Goal: Task Accomplishment & Management: Manage account settings

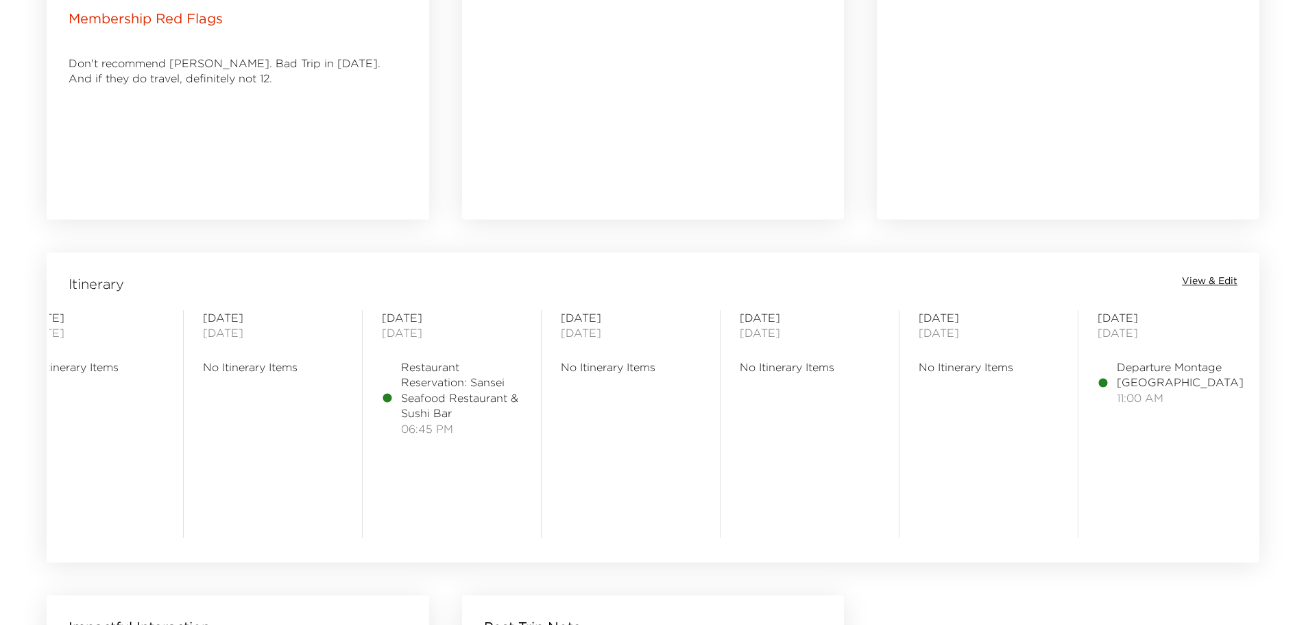
scroll to position [0, 420]
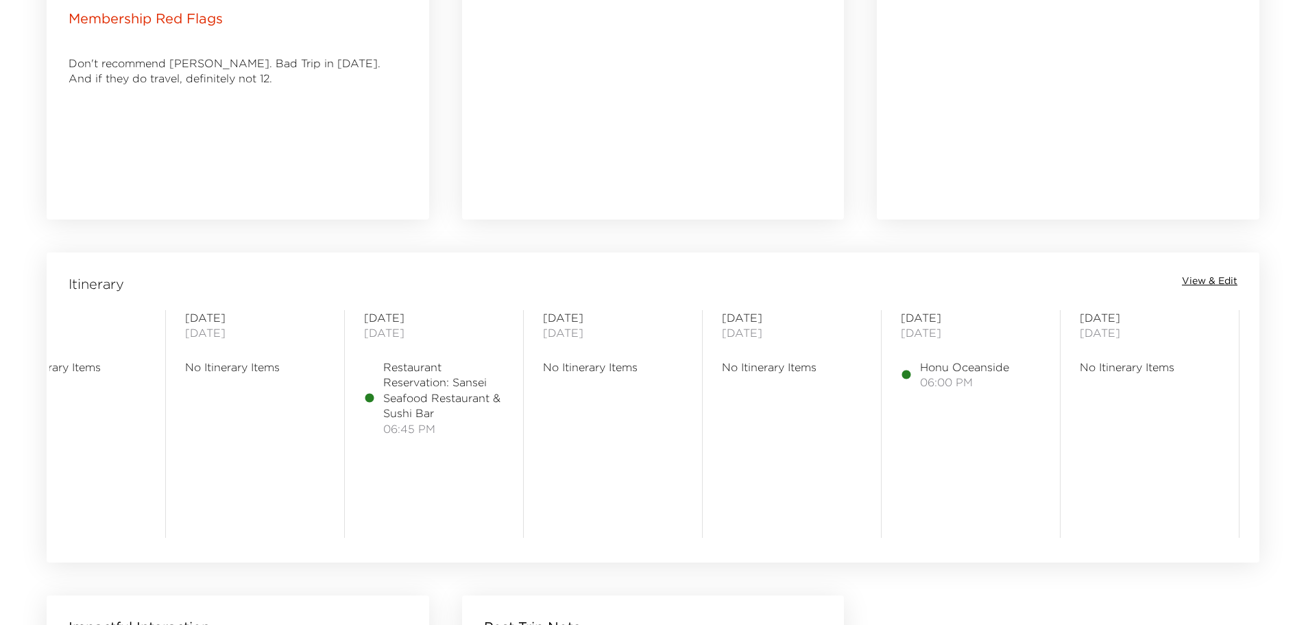
click at [618, 371] on span "No Itinerary Items" at bounding box center [613, 366] width 140 height 15
click at [1214, 281] on span "View & Edit" at bounding box center [1210, 281] width 56 height 14
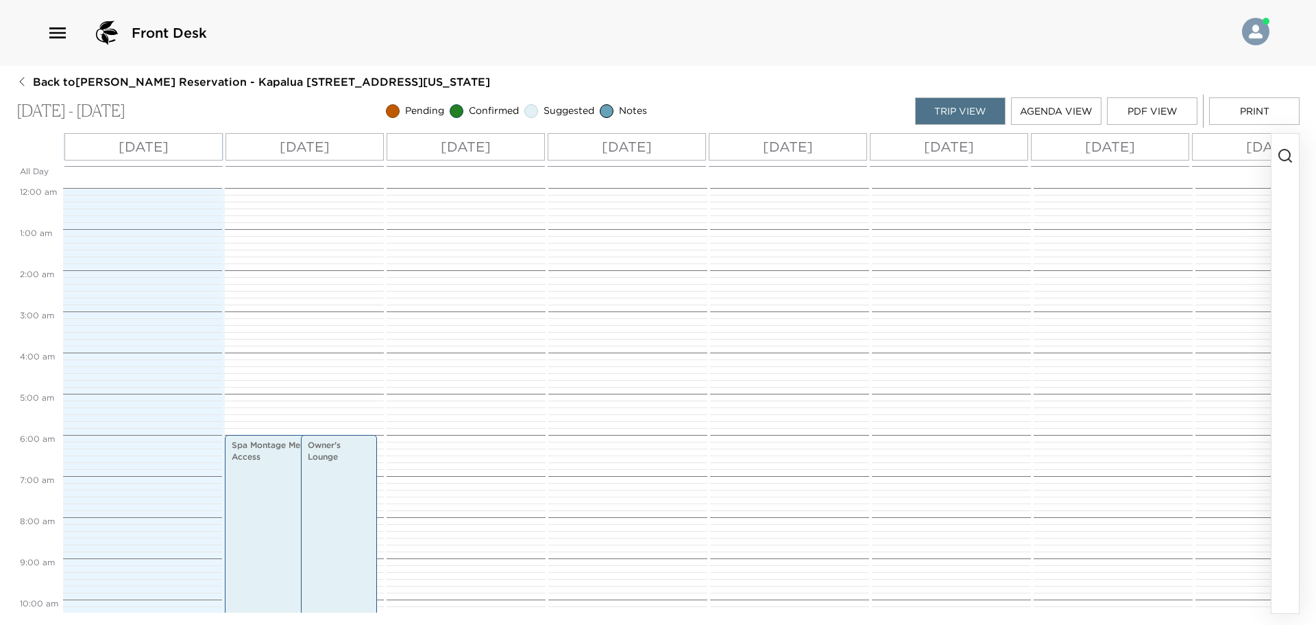
scroll to position [247, 0]
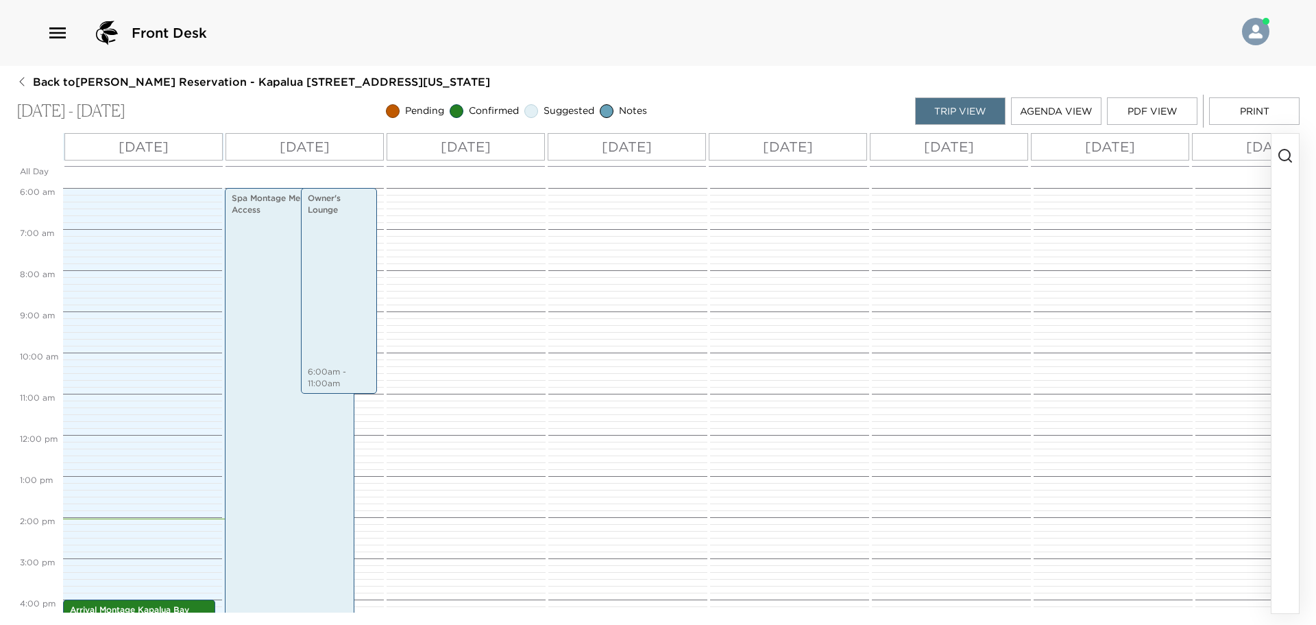
click at [1005, 154] on div "[DATE]" at bounding box center [949, 146] width 158 height 27
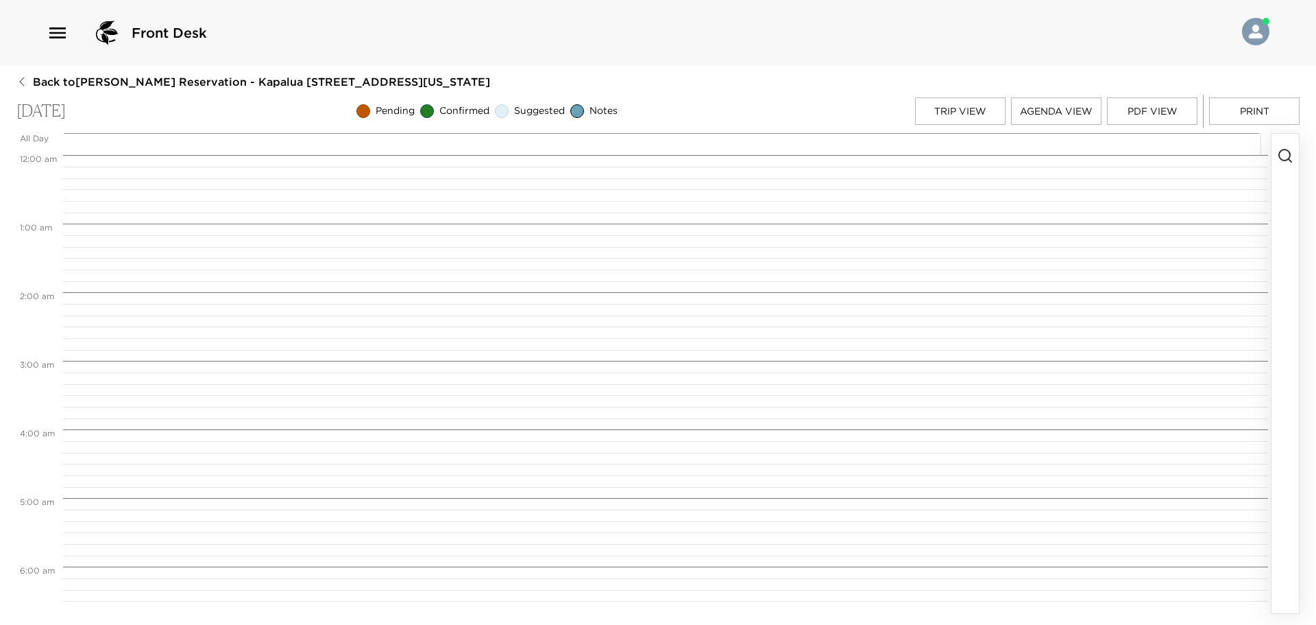
scroll to position [549, 0]
click at [1285, 155] on icon "button" at bounding box center [1285, 155] width 16 height 16
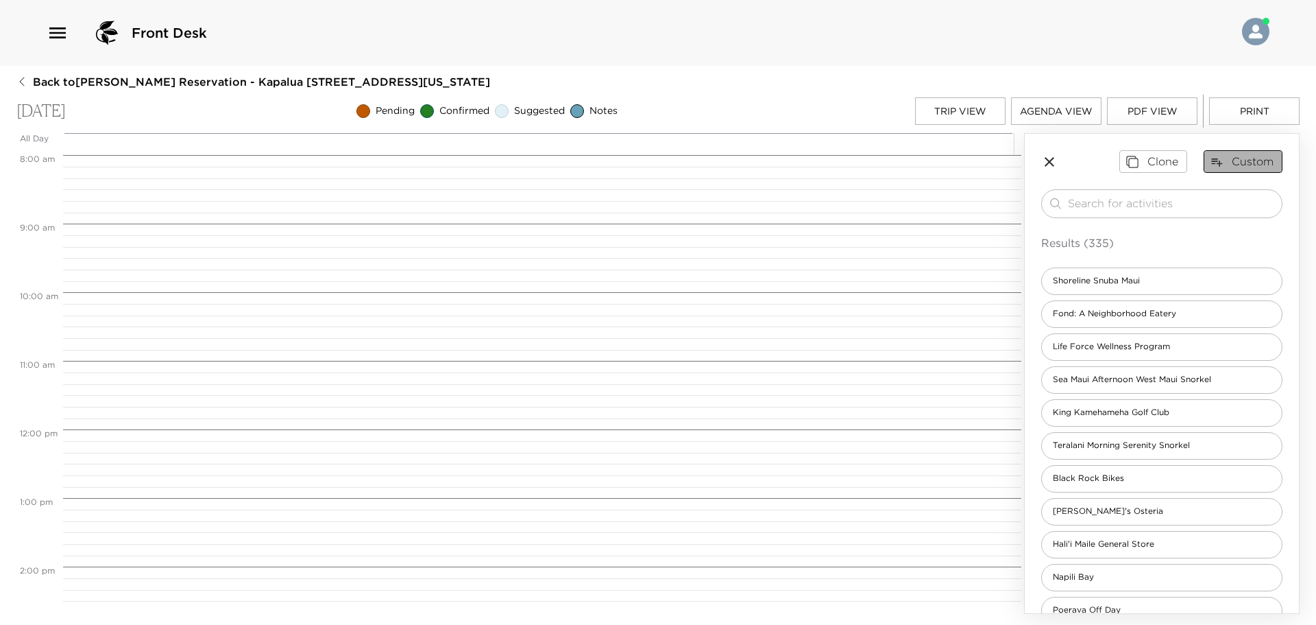
click at [1235, 162] on button "Custom" at bounding box center [1243, 161] width 79 height 22
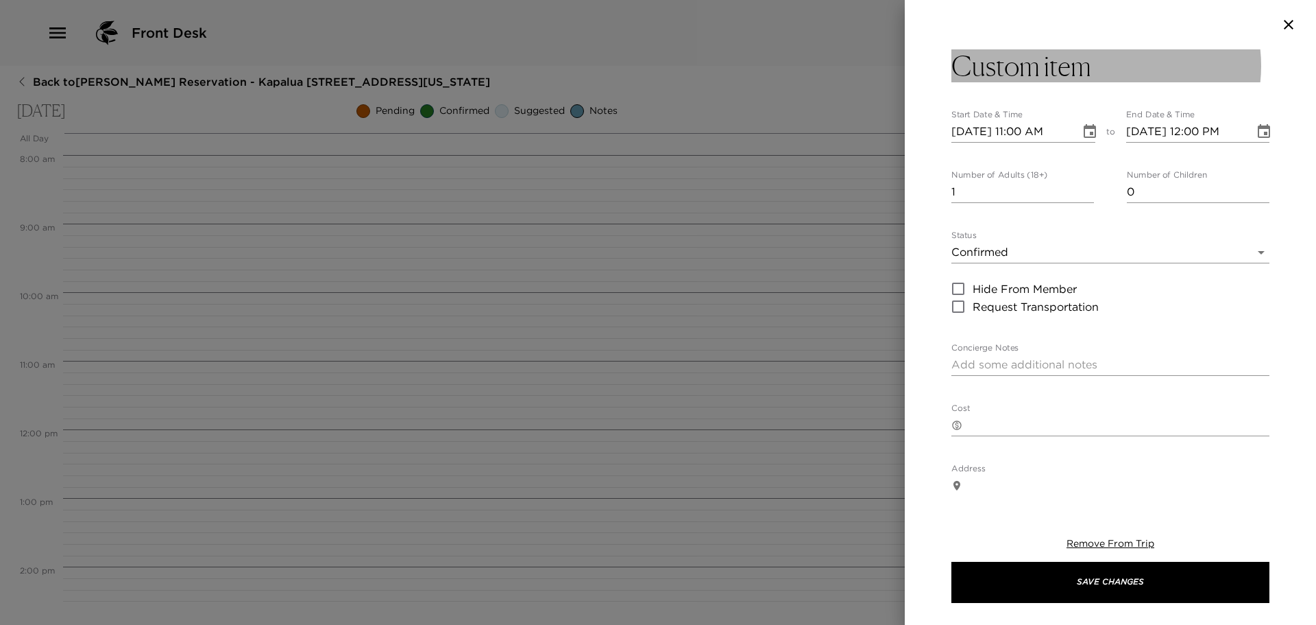
click at [1065, 64] on h3 "Custom item" at bounding box center [1022, 65] width 140 height 33
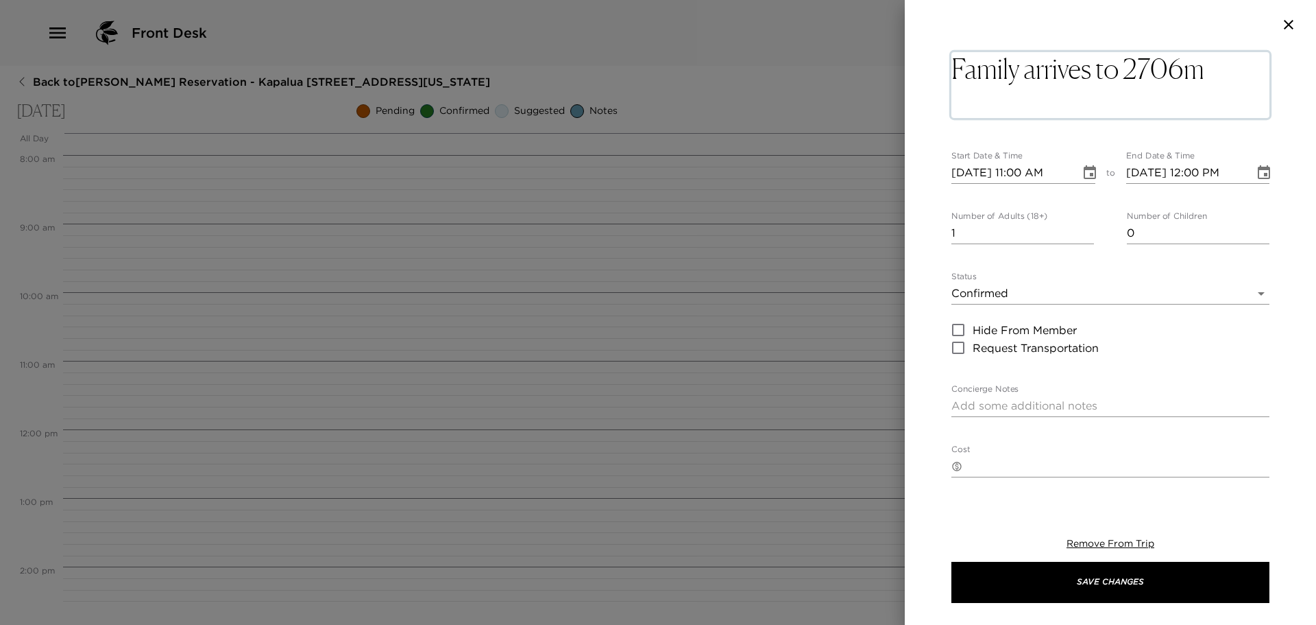
type textarea "Family arrives to 2706"
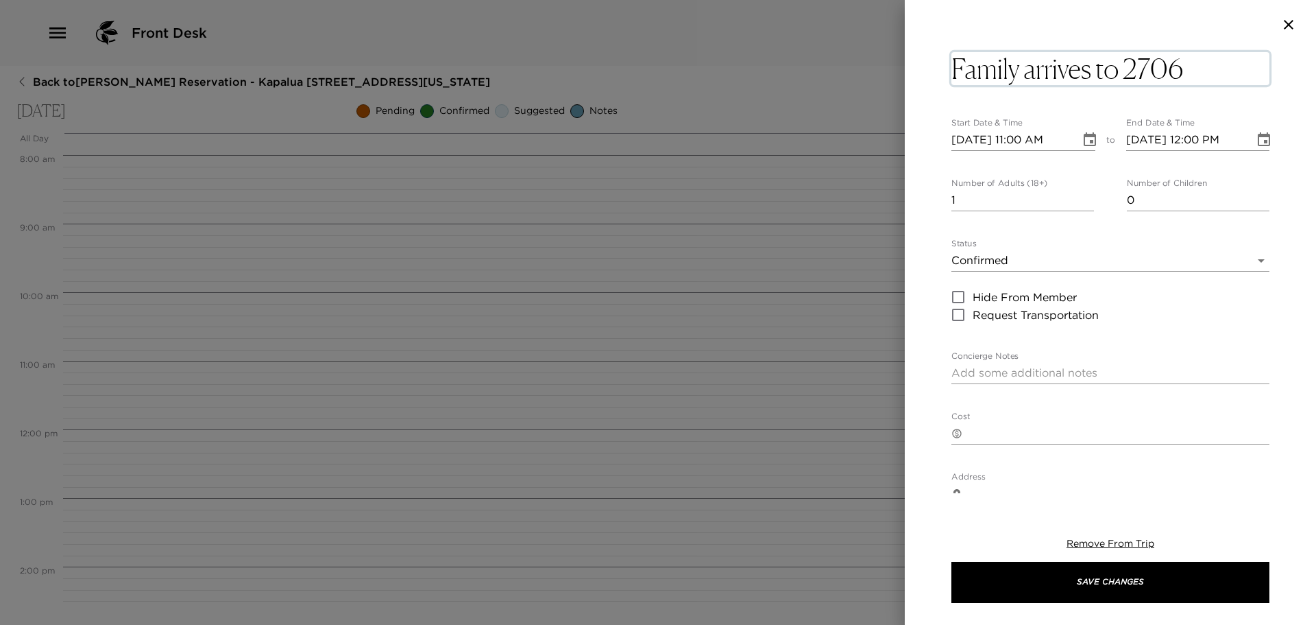
click at [1026, 140] on input "[DATE] 11:00 AM" at bounding box center [1011, 140] width 119 height 22
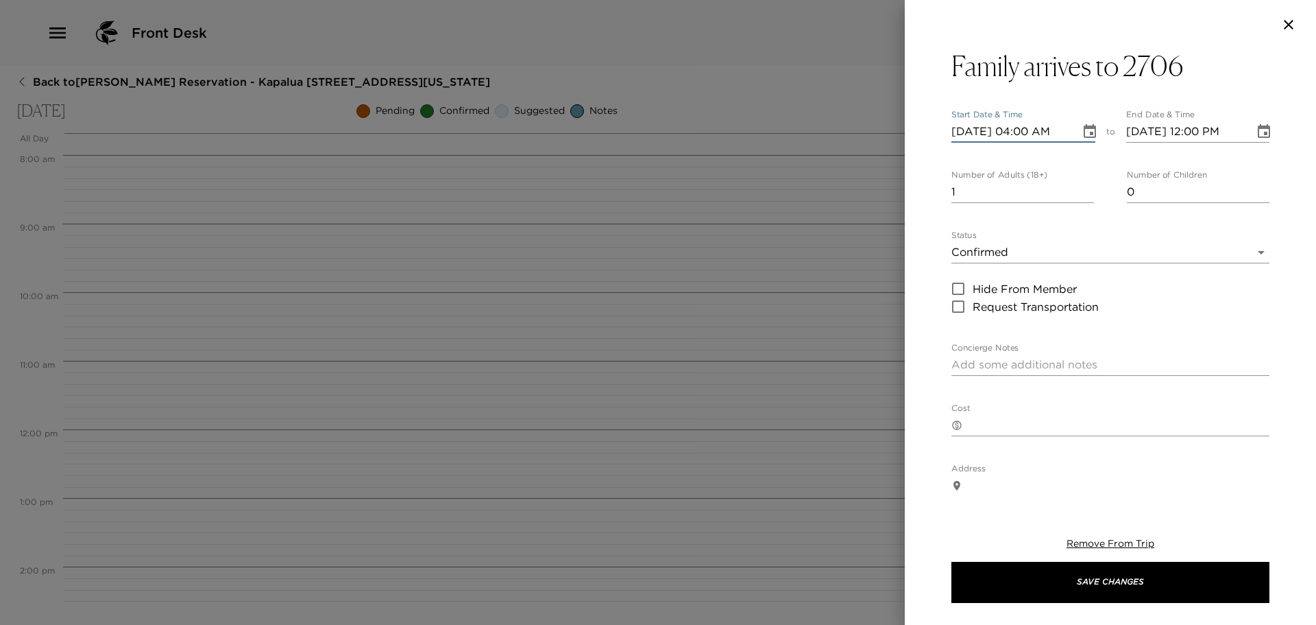
type input "[DATE] 04:00 PM"
type input "[DATE] 05:00 PM"
type input "[DATE] 04:00 PM"
click at [1014, 358] on textarea "Concierge Notes" at bounding box center [1111, 365] width 318 height 16
type textarea "Taxi set up with car seat to pick them up at the airport"
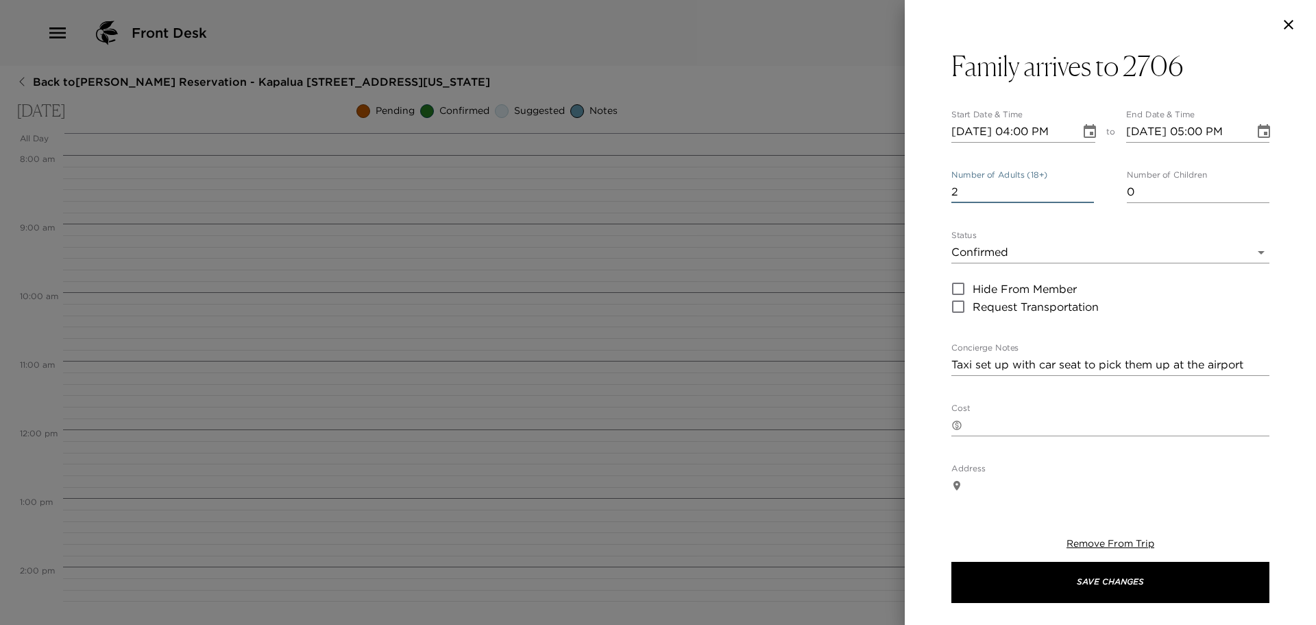
click at [1083, 186] on input "2" at bounding box center [1023, 192] width 143 height 22
click at [1083, 186] on input "3" at bounding box center [1023, 192] width 143 height 22
type input "2"
click at [1085, 194] on input "2" at bounding box center [1023, 192] width 143 height 22
type input "1"
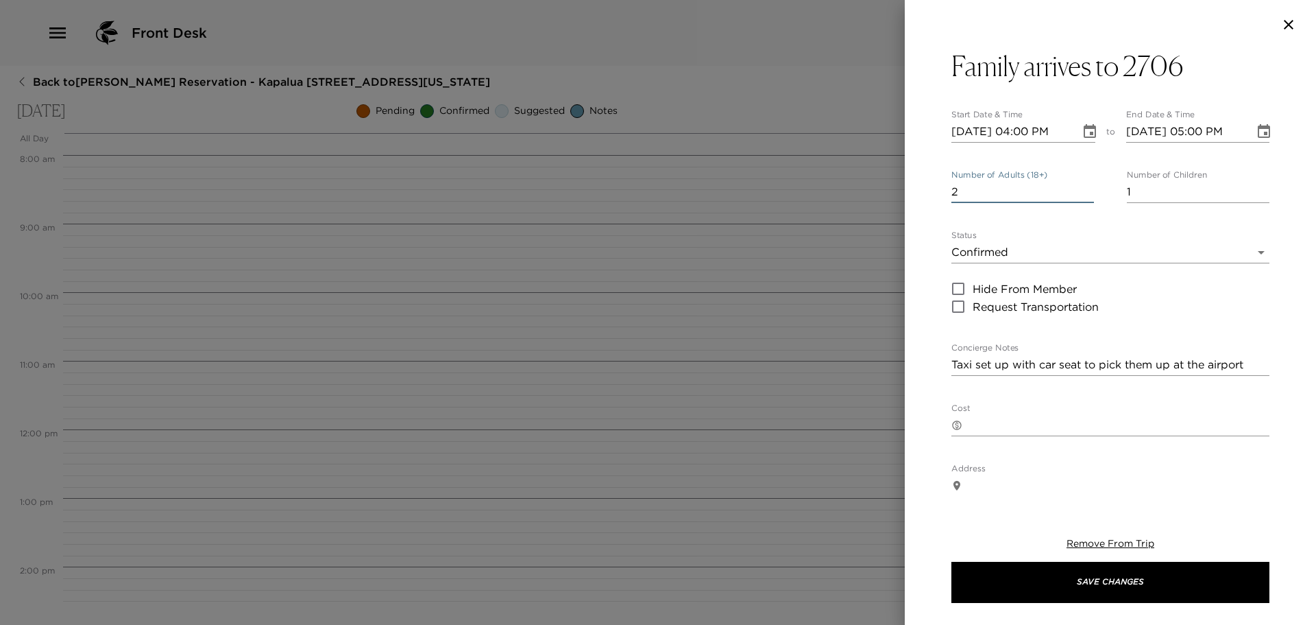
click at [1256, 187] on input "1" at bounding box center [1198, 192] width 143 height 22
drag, startPoint x: 1249, startPoint y: 362, endPoint x: 1315, endPoint y: 362, distance: 66.5
click at [1249, 362] on textarea "Taxi set up with car seat to pick them up at the airport" at bounding box center [1111, 365] width 318 height 16
click at [974, 369] on textarea "Taxi set up with car seat to pick them up at the airport at 12pm." at bounding box center [1111, 373] width 318 height 32
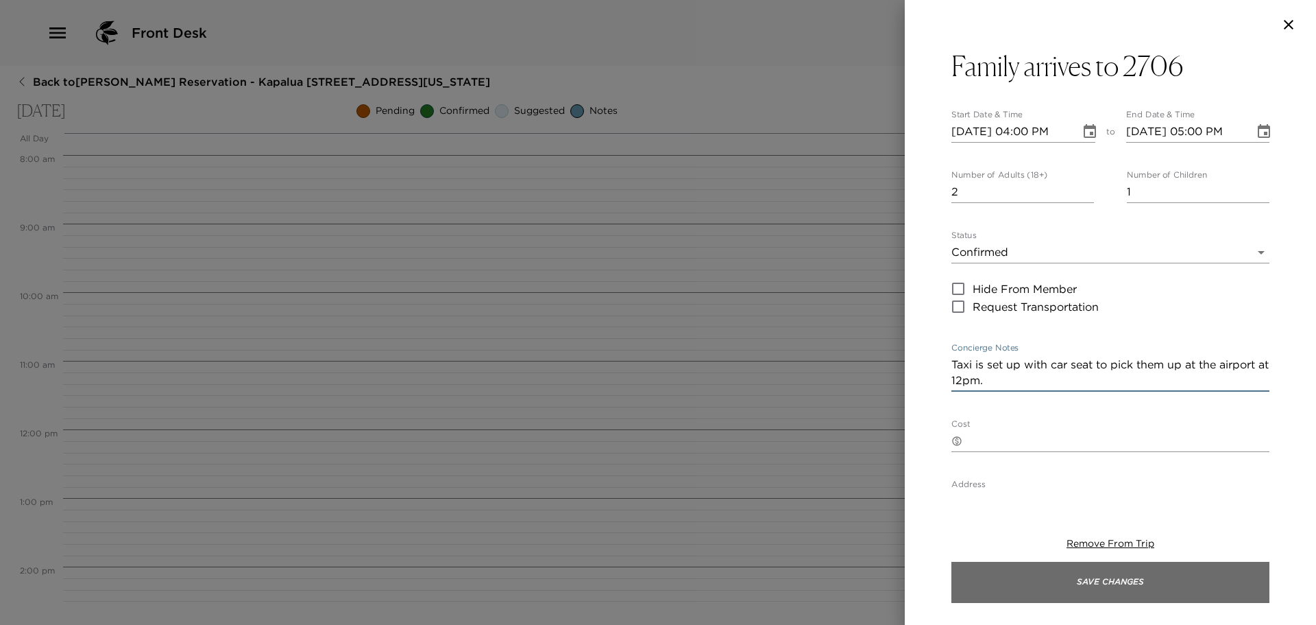
type textarea "Taxi is set up with car seat to pick them up at the airport at 12pm."
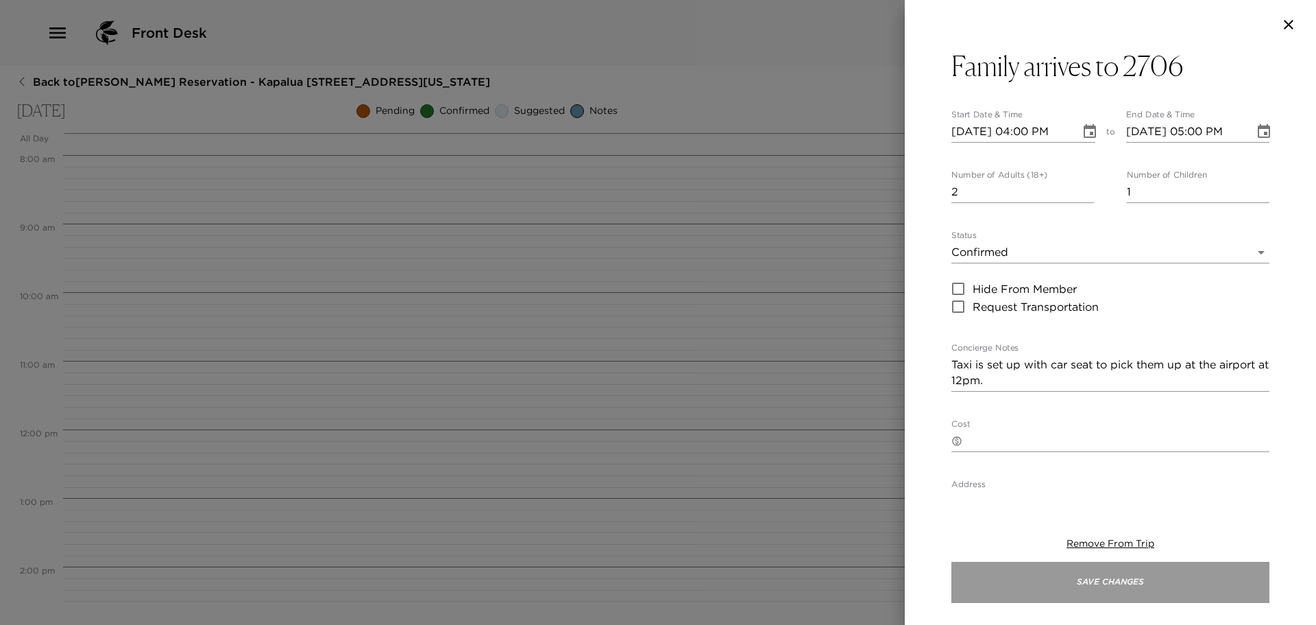
click at [1057, 579] on button "Save Changes" at bounding box center [1111, 582] width 318 height 41
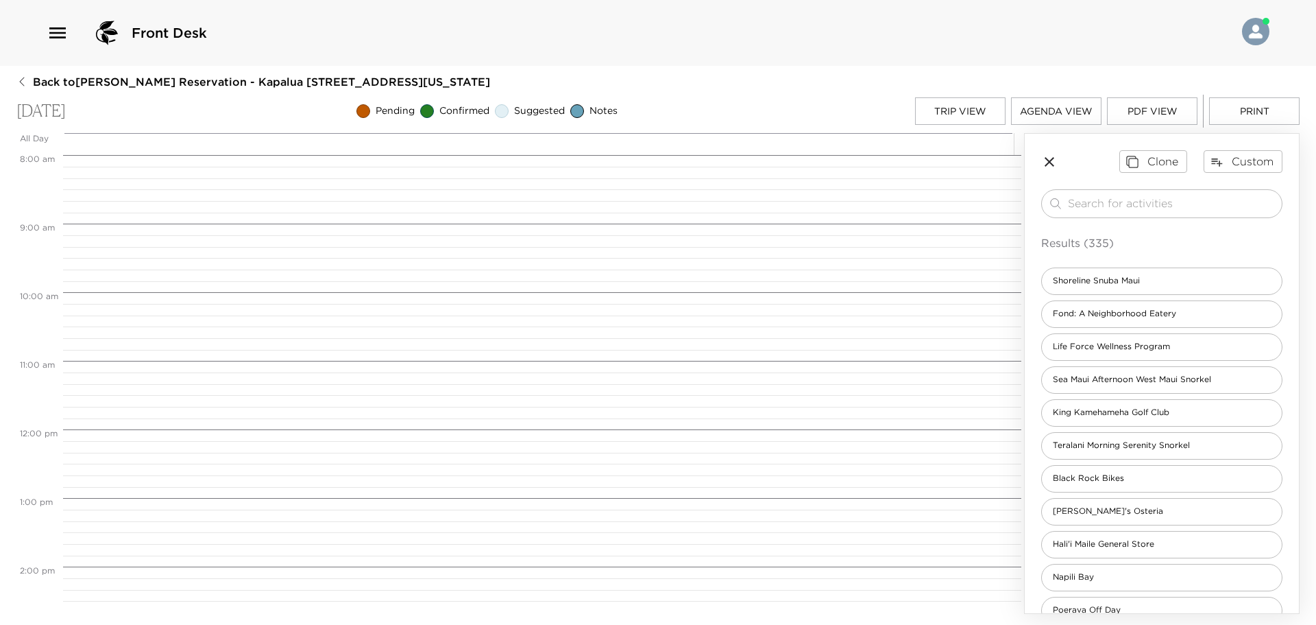
click at [947, 107] on button "Trip View" at bounding box center [960, 110] width 91 height 27
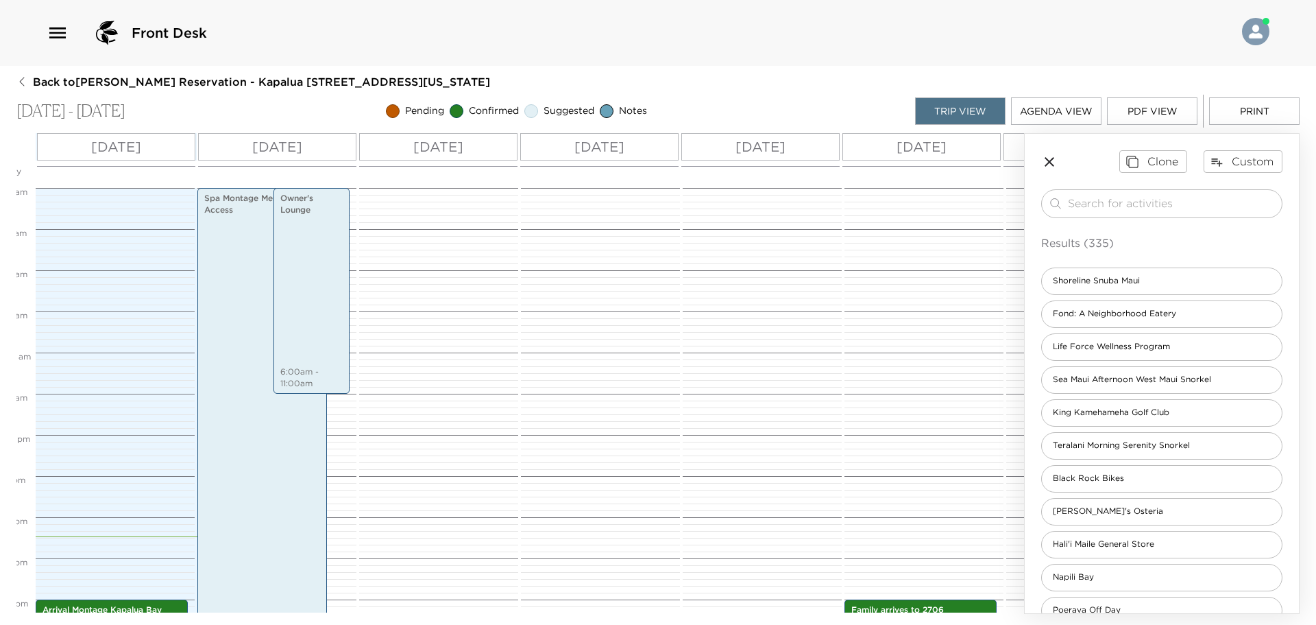
scroll to position [0, 909]
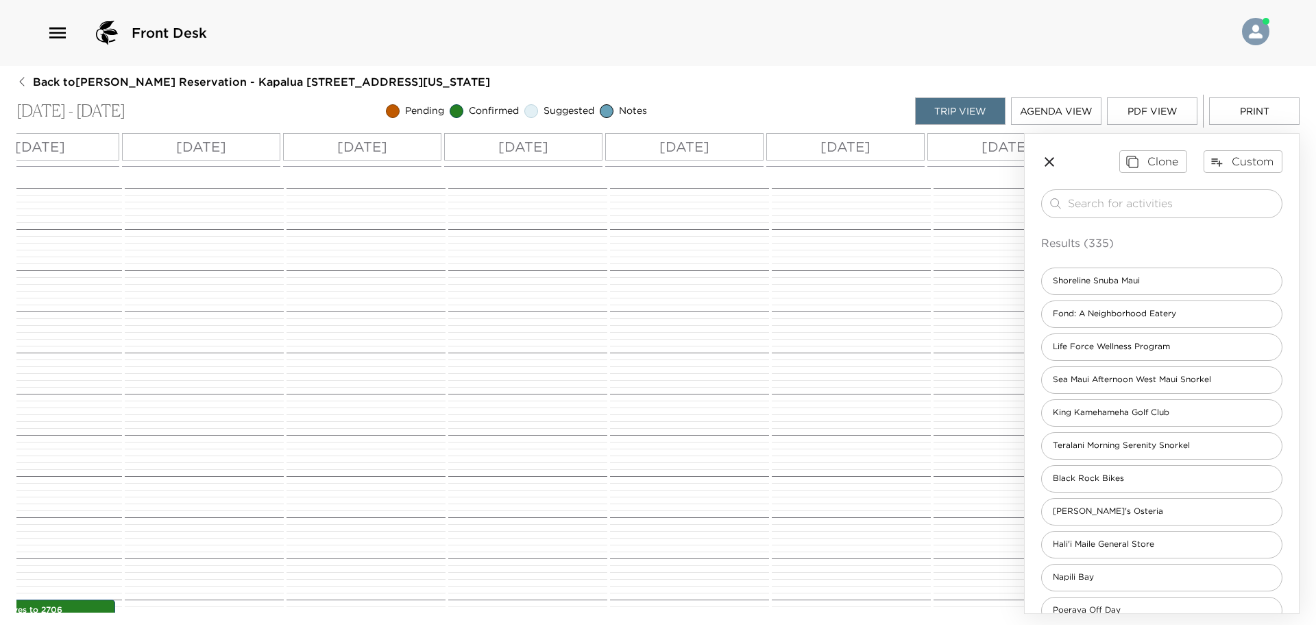
click at [242, 147] on div "[DATE]" at bounding box center [201, 146] width 158 height 27
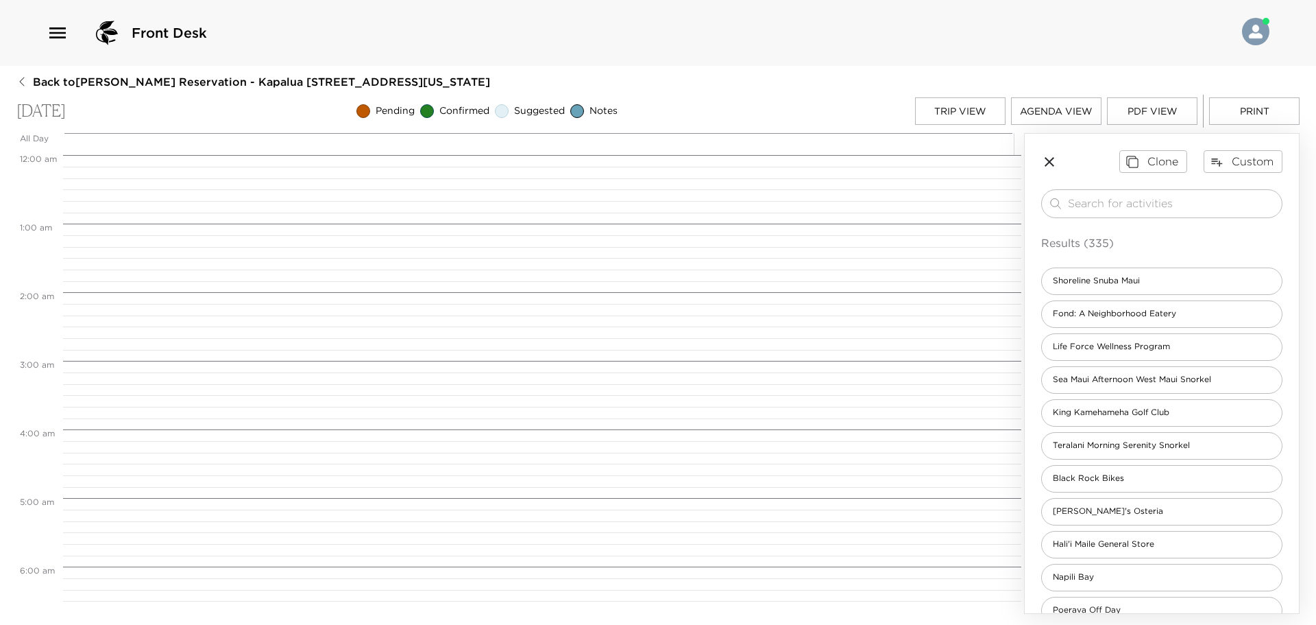
scroll to position [549, 0]
drag, startPoint x: 1142, startPoint y: 204, endPoint x: 871, endPoint y: 191, distance: 271.8
click at [871, 191] on div "All Day [DATE] 12:00 AM 1:00 AM 2:00 AM 3:00 AM 4:00 AM 5:00 AM 6:00 AM 7:00 AM…" at bounding box center [657, 373] width 1283 height 481
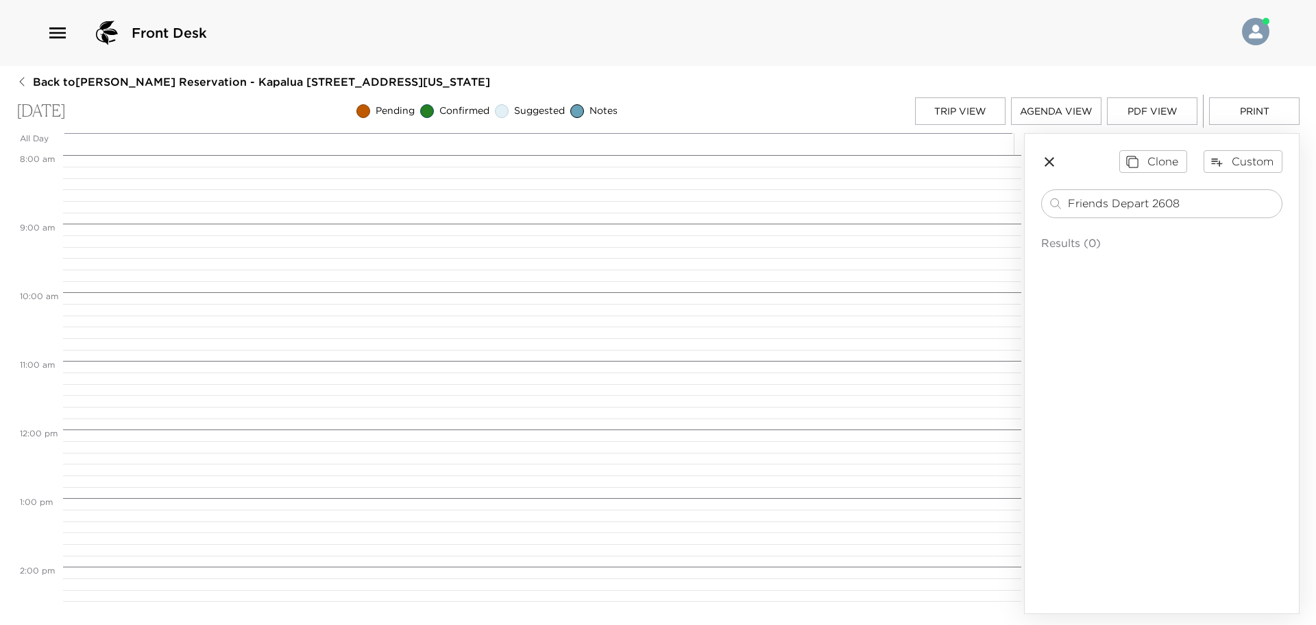
type input "Friends Depart 2608"
drag, startPoint x: 1188, startPoint y: 200, endPoint x: 771, endPoint y: 215, distance: 417.1
click at [772, 215] on div "All Day [DATE] 12:00 AM 1:00 AM 2:00 AM 3:00 AM 4:00 AM 5:00 AM 6:00 AM 7:00 AM…" at bounding box center [657, 373] width 1283 height 481
click at [1241, 160] on button "Custom" at bounding box center [1243, 161] width 79 height 22
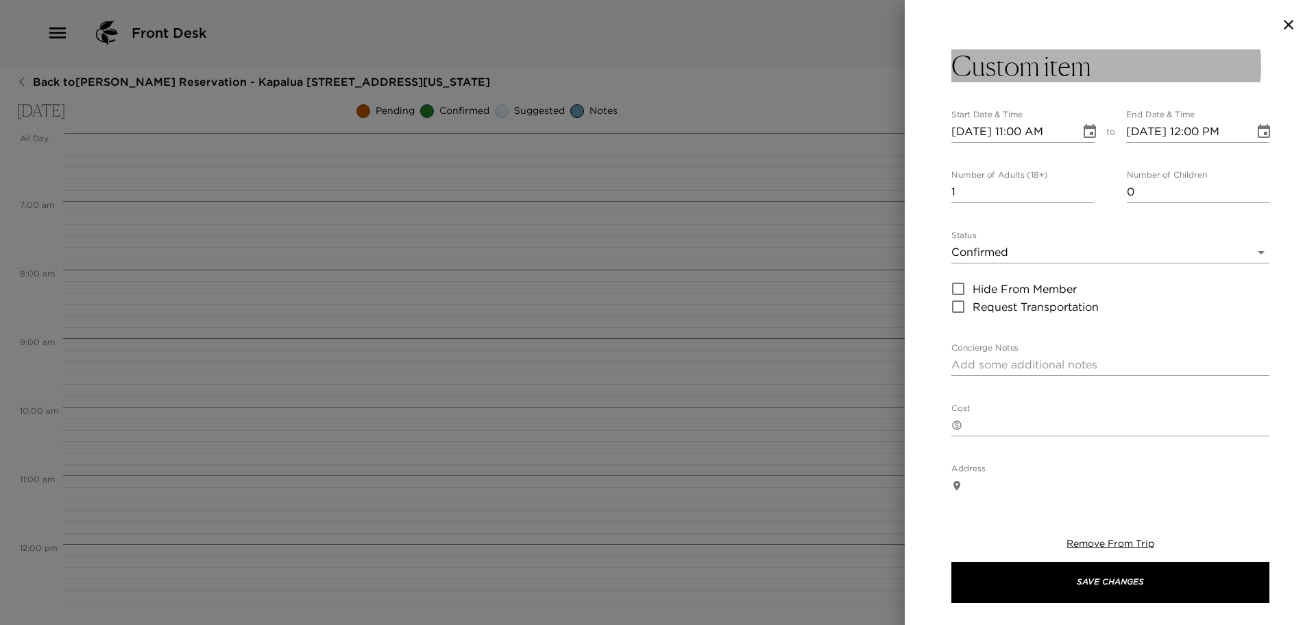
click at [1096, 69] on button "Custom item" at bounding box center [1111, 65] width 318 height 33
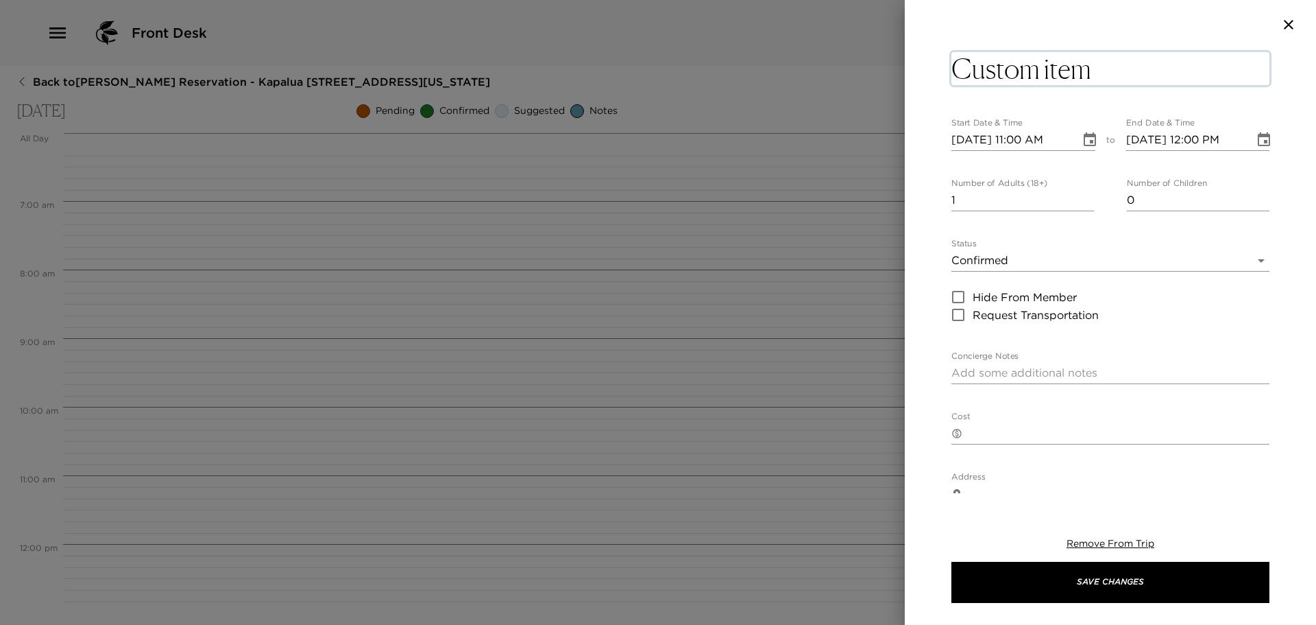
drag, startPoint x: 1096, startPoint y: 67, endPoint x: 860, endPoint y: 73, distance: 236.6
click at [862, 73] on div "Custom item x Start Date & Time [DATE] 11:00 AM to End Date & Time [DATE] 12:00…" at bounding box center [658, 312] width 1316 height 625
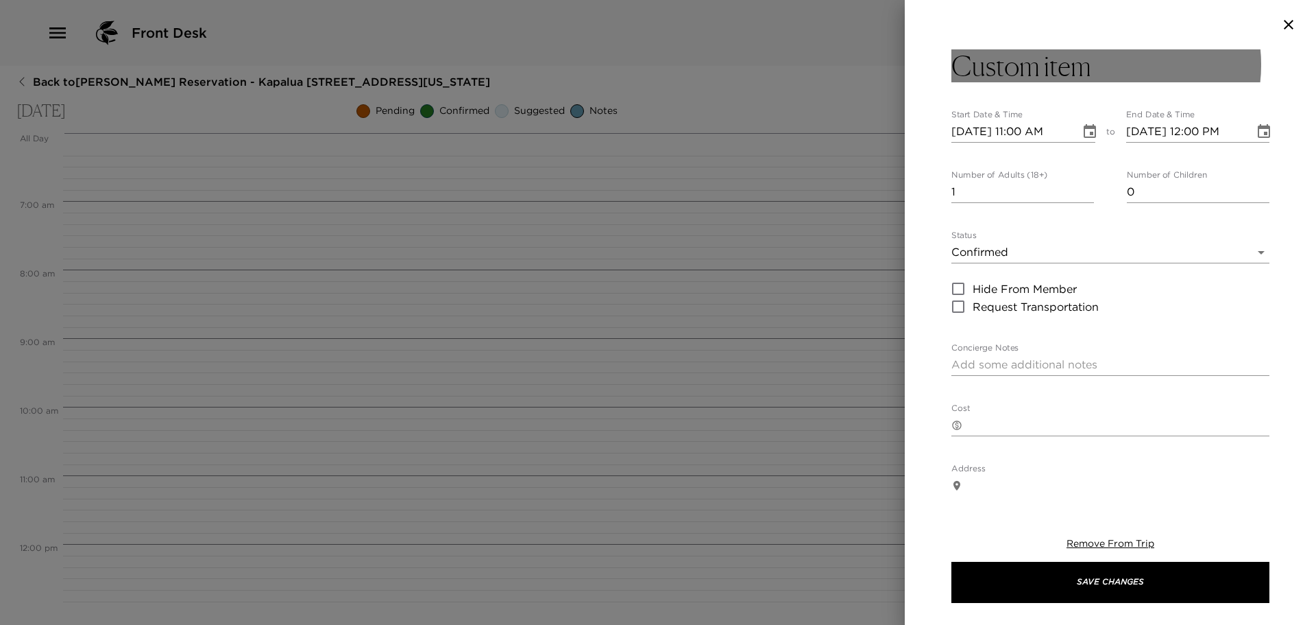
click at [1105, 64] on button "Custom item" at bounding box center [1111, 65] width 318 height 33
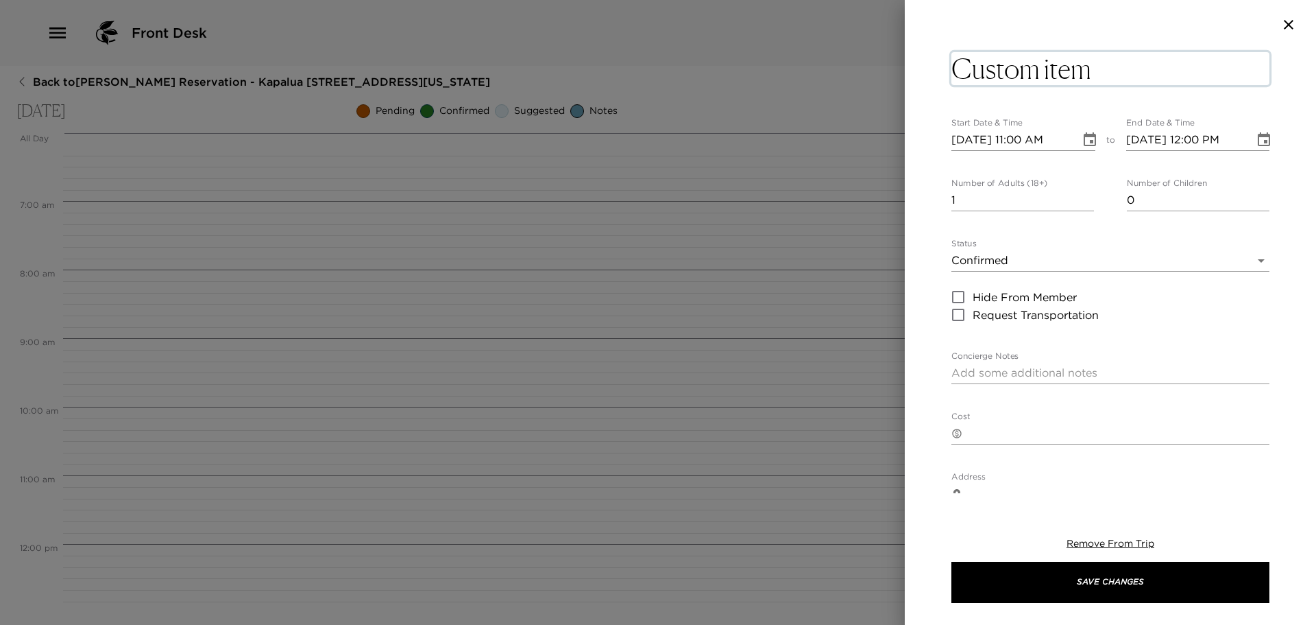
drag, startPoint x: 1100, startPoint y: 67, endPoint x: 921, endPoint y: 78, distance: 179.3
click at [922, 78] on div "Custom item x Start Date & Time [DATE] 11:00 AM to End Date & Time [DATE] 12:00…" at bounding box center [1110, 271] width 411 height 444
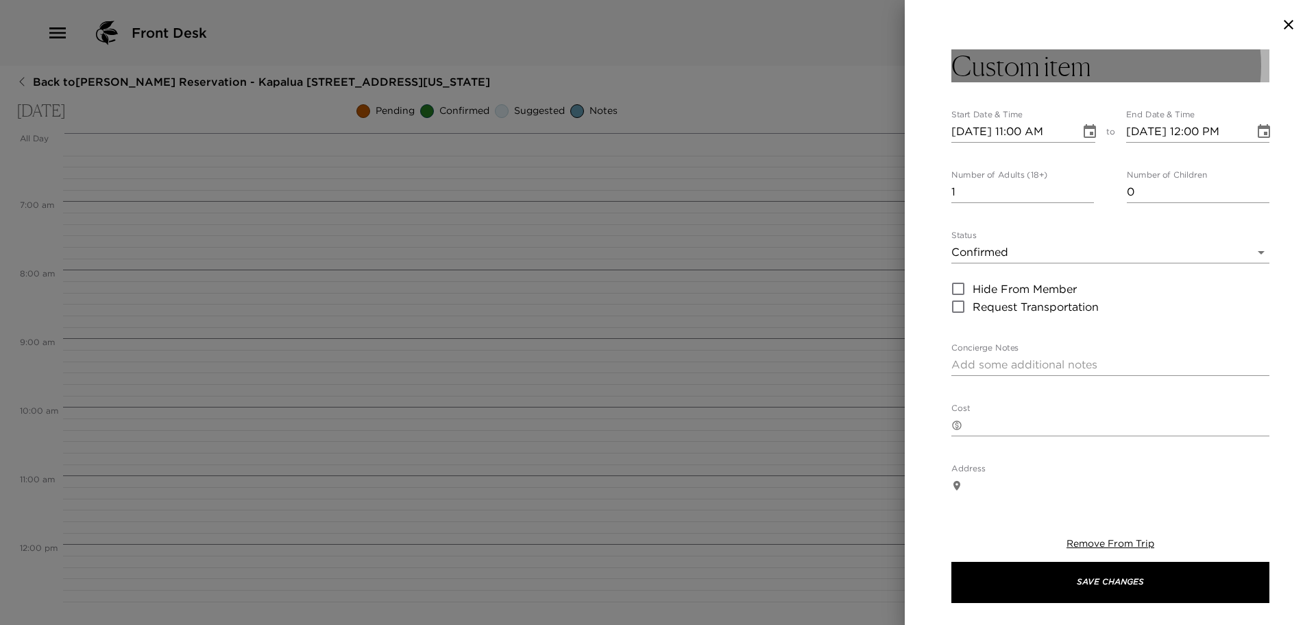
click at [1113, 68] on button "Custom item" at bounding box center [1111, 65] width 318 height 33
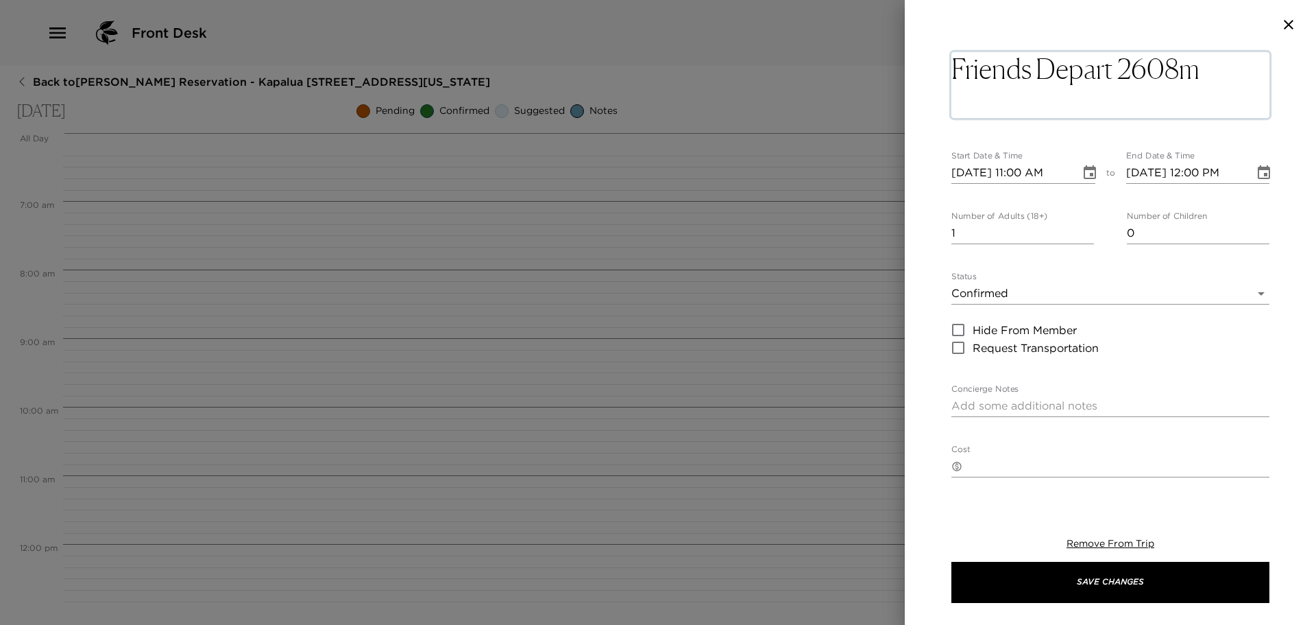
type textarea "Friends Depart 2608"
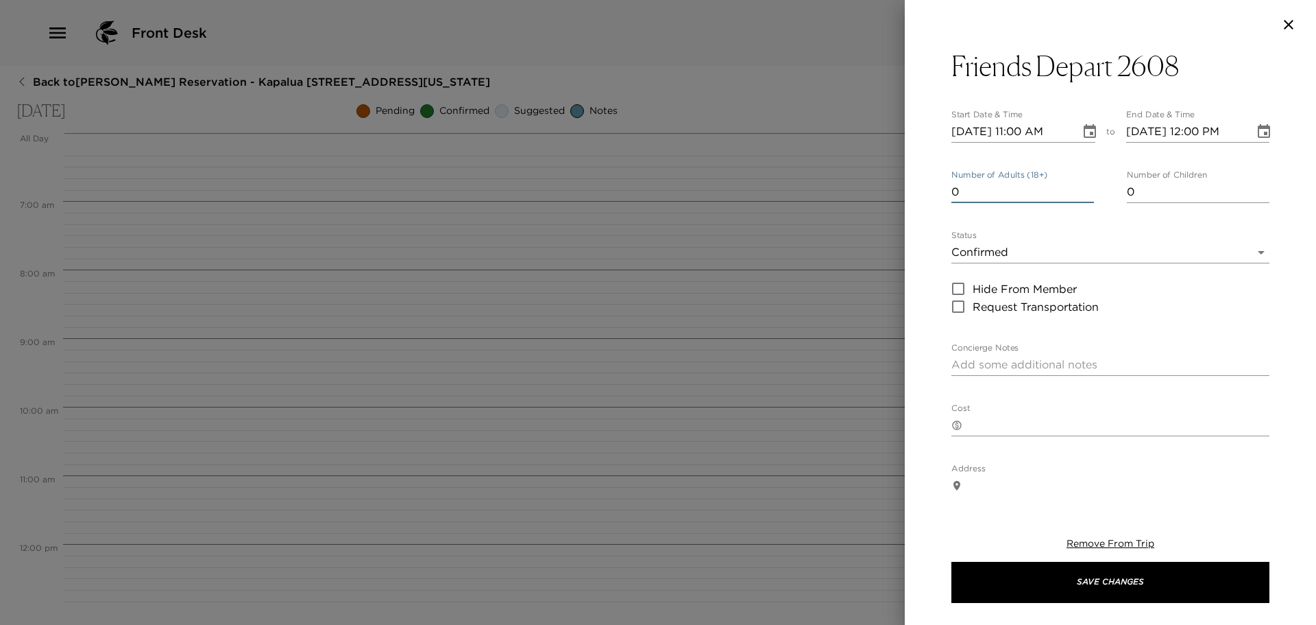
click at [1085, 196] on input "0" at bounding box center [1023, 192] width 143 height 22
click at [1083, 184] on input "1" at bounding box center [1023, 192] width 143 height 22
click at [1083, 184] on input "2" at bounding box center [1023, 192] width 143 height 22
click at [1083, 184] on input "3" at bounding box center [1023, 192] width 143 height 22
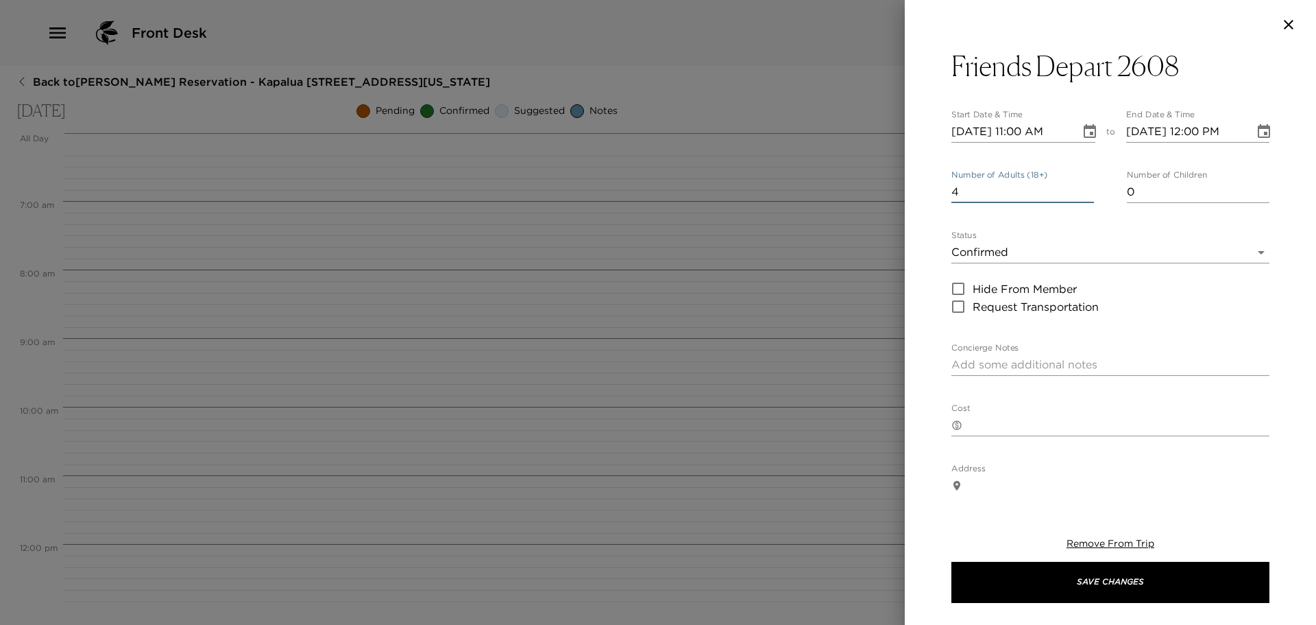
type input "4"
click at [1083, 184] on input "4" at bounding box center [1023, 192] width 143 height 22
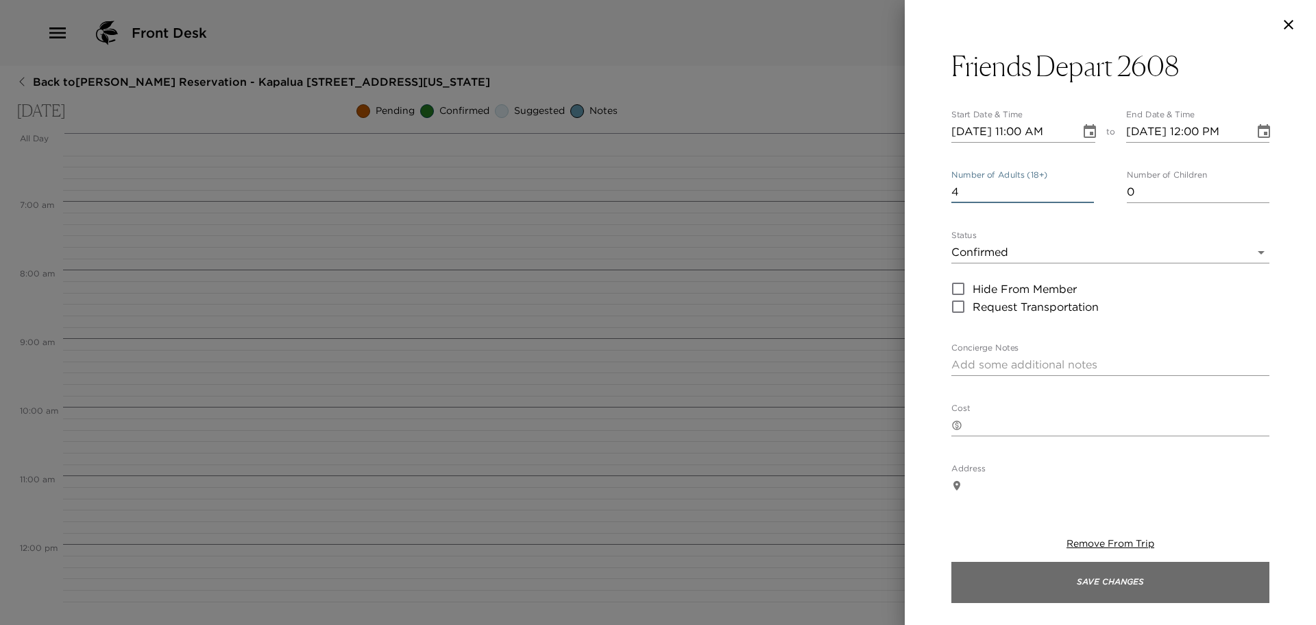
click at [1092, 583] on button "Save Changes" at bounding box center [1111, 582] width 318 height 41
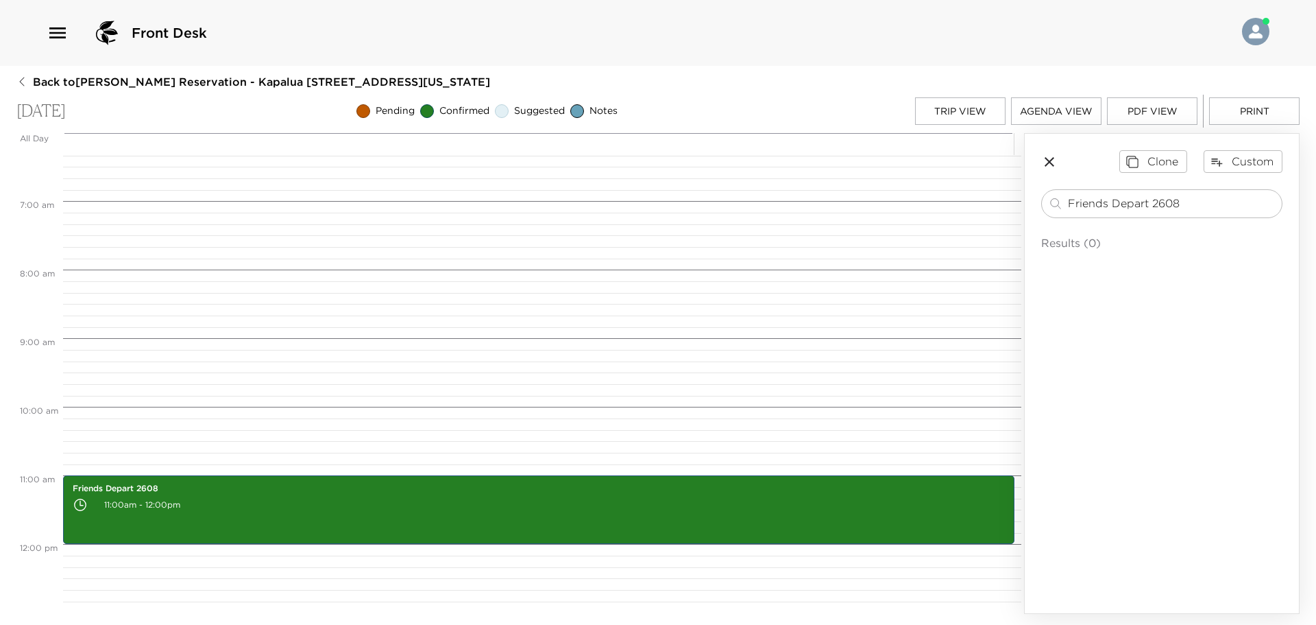
click at [1242, 112] on button "Print" at bounding box center [1254, 110] width 91 height 27
